Goal: Information Seeking & Learning: Find specific page/section

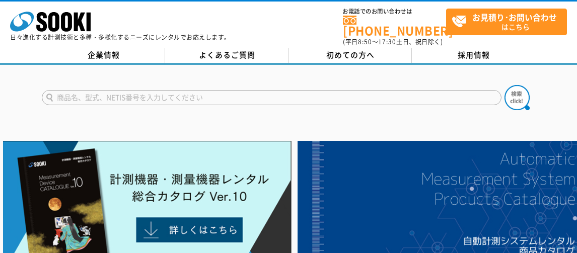
drag, startPoint x: 0, startPoint y: 0, endPoint x: 234, endPoint y: 86, distance: 249.6
click at [234, 90] on input "text" at bounding box center [272, 97] width 460 height 15
type input "VASMAP"
click at [505, 85] on button at bounding box center [517, 97] width 25 height 25
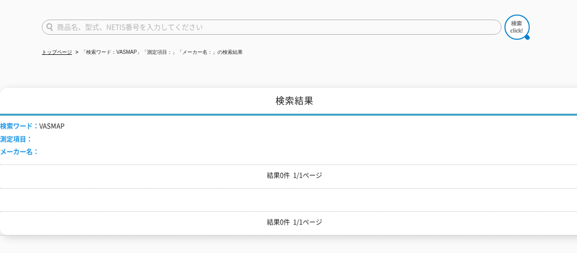
scroll to position [44, 0]
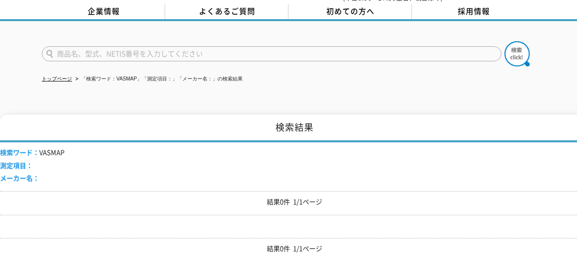
click at [89, 52] on input "text" at bounding box center [272, 53] width 460 height 15
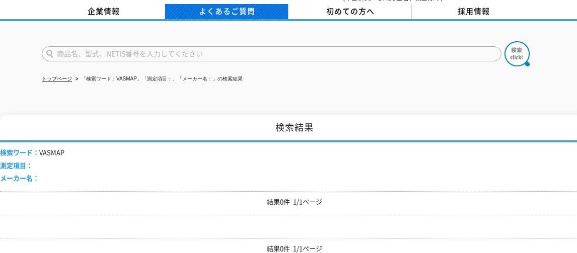
type input "商品名、型式、NETIS番号を入力してください"
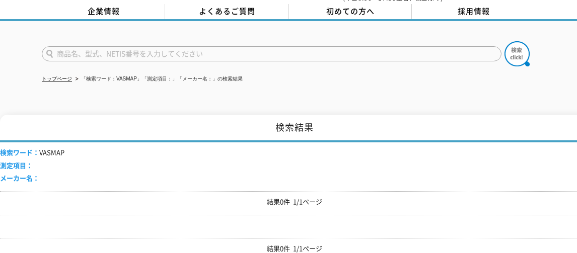
type input "商品名、型式、NETIS番号を入力してください"
drag, startPoint x: 152, startPoint y: 55, endPoint x: 157, endPoint y: 52, distance: 5.2
click at [152, 55] on form "商品名、型式、NETIS番号を入力してください" at bounding box center [289, 55] width 494 height 28
click at [159, 49] on input "text" at bounding box center [272, 53] width 460 height 15
type input "OK-U"
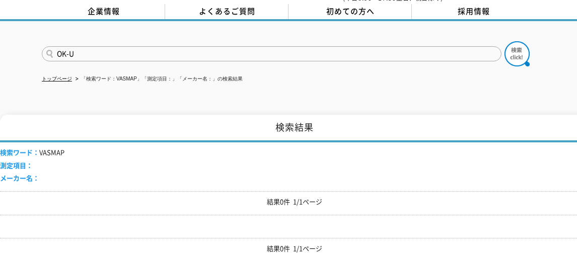
click at [53, 79] on ul "トップページ 「検索ワード：VASMAP」「測定項目：」「メーカー名：」の検索結果" at bounding box center [289, 79] width 494 height 21
click at [58, 76] on link "トップページ" at bounding box center [57, 79] width 30 height 6
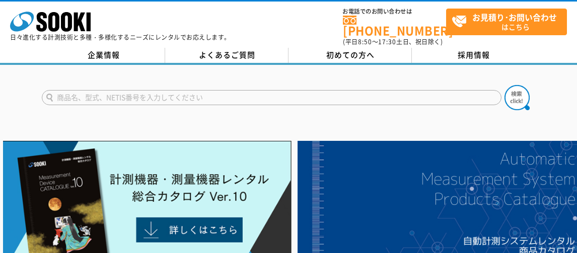
click at [131, 91] on input "text" at bounding box center [272, 97] width 460 height 15
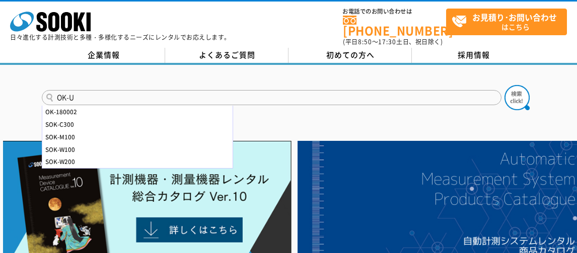
type input "OK-U"
click at [505, 85] on button at bounding box center [517, 97] width 25 height 25
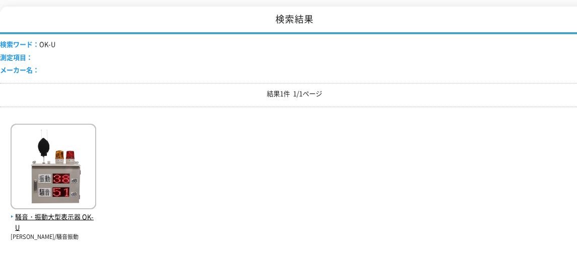
scroll to position [201, 0]
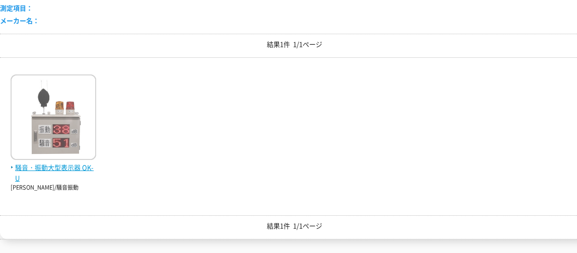
click at [29, 110] on img at bounding box center [54, 119] width 86 height 88
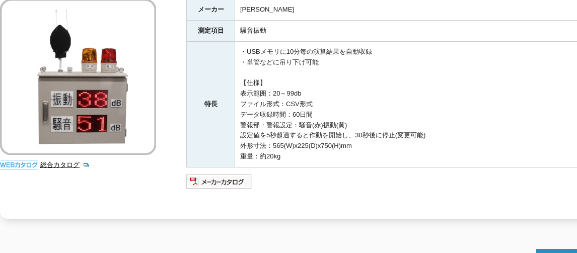
scroll to position [252, 0]
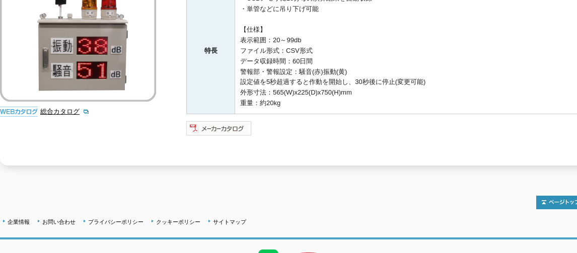
click at [231, 122] on img at bounding box center [219, 128] width 66 height 16
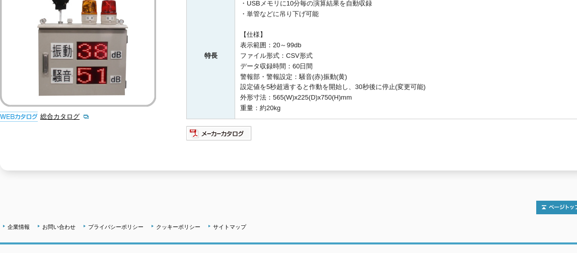
scroll to position [301, 0]
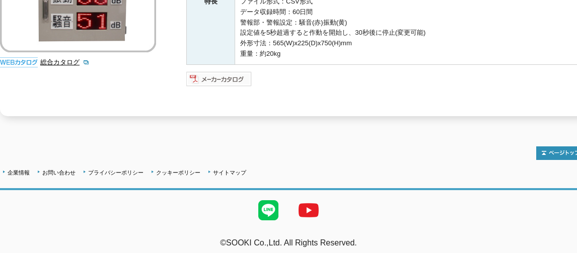
click at [221, 75] on img at bounding box center [219, 79] width 66 height 16
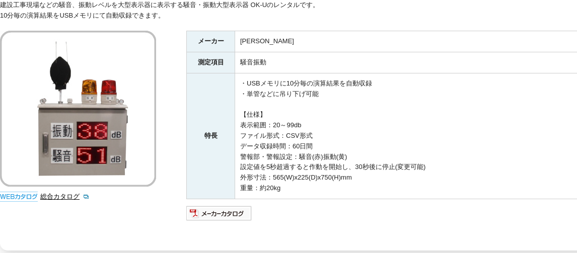
scroll to position [150, 0]
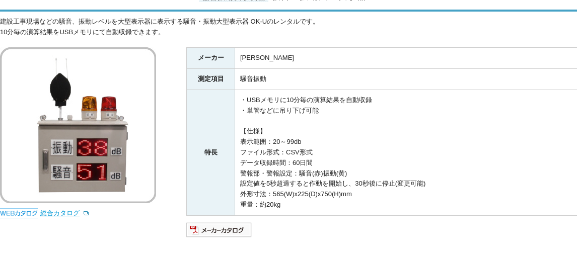
click at [58, 210] on link "総合カタログ" at bounding box center [64, 214] width 49 height 8
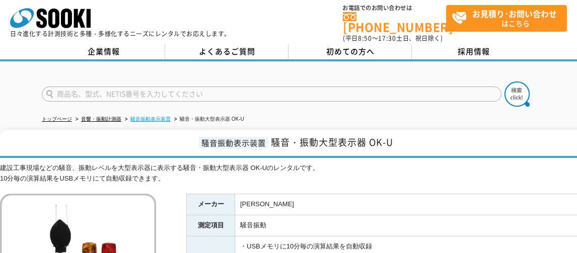
scroll to position [0, 0]
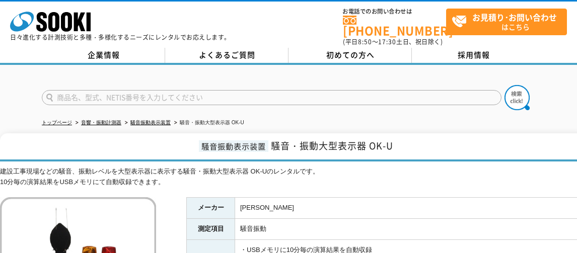
click at [142, 95] on input "text" at bounding box center [272, 97] width 460 height 15
type input "SVD310"
click at [516, 91] on img at bounding box center [517, 97] width 25 height 25
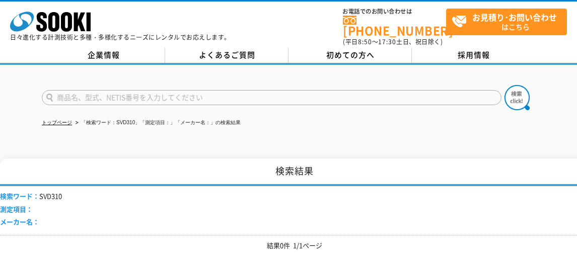
click at [75, 36] on p "日々進化する計測技術と多種・多様化するニーズにレンタルでお応えします。" at bounding box center [120, 37] width 221 height 6
click at [72, 30] on icon "株式会社 ソーキ" at bounding box center [50, 22] width 81 height 20
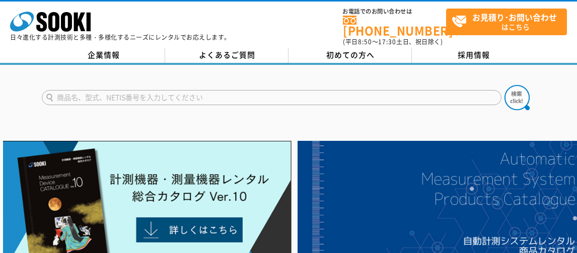
drag, startPoint x: 0, startPoint y: 0, endPoint x: 124, endPoint y: 96, distance: 157.0
click at [124, 96] on input "text" at bounding box center [272, 97] width 460 height 15
type input "SVD-310"
click at [527, 90] on img at bounding box center [517, 97] width 25 height 25
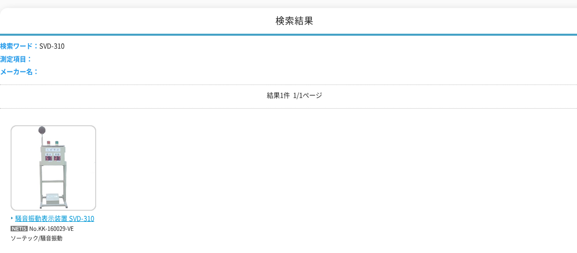
scroll to position [151, 0]
click at [54, 166] on img at bounding box center [54, 169] width 86 height 88
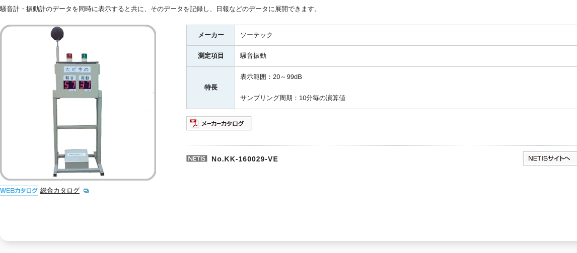
scroll to position [201, 0]
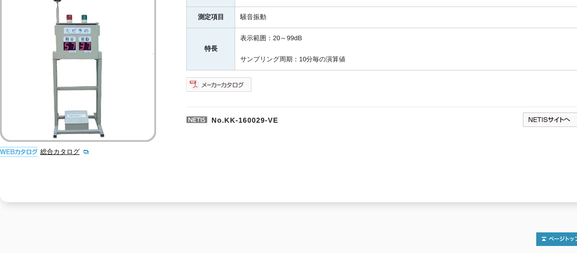
click at [230, 77] on img at bounding box center [219, 85] width 66 height 16
click at [65, 151] on div "総合カタログ" at bounding box center [79, 74] width 159 height 176
click at [67, 148] on link "総合カタログ" at bounding box center [64, 152] width 49 height 8
